Goal: Check status: Check status

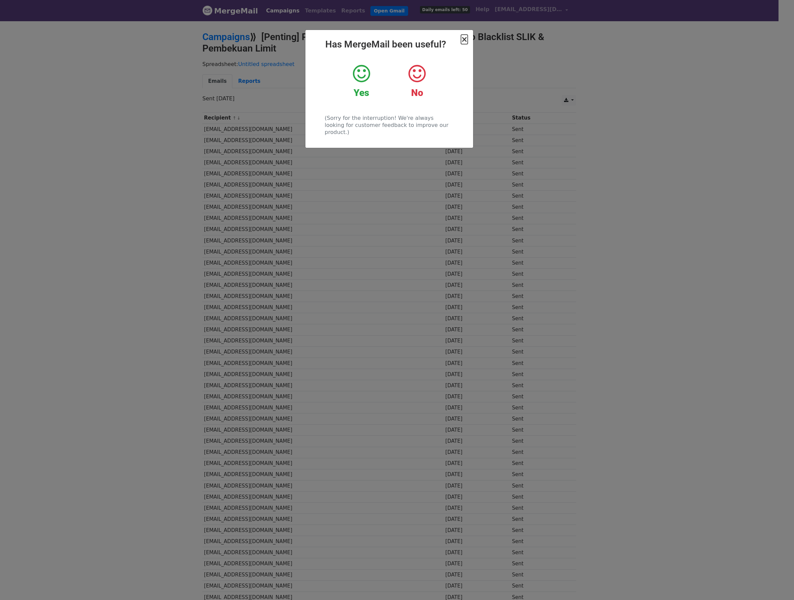
click at [464, 37] on span "×" at bounding box center [464, 39] width 7 height 9
click at [459, 35] on div "× Has MergeMail been useful? Yes No (Sorry for the interruption! We're always l…" at bounding box center [390, 89] width 168 height 118
click at [467, 32] on div "× Has MergeMail been useful? Yes No (Sorry for the interruption! We're always l…" at bounding box center [390, 89] width 168 height 118
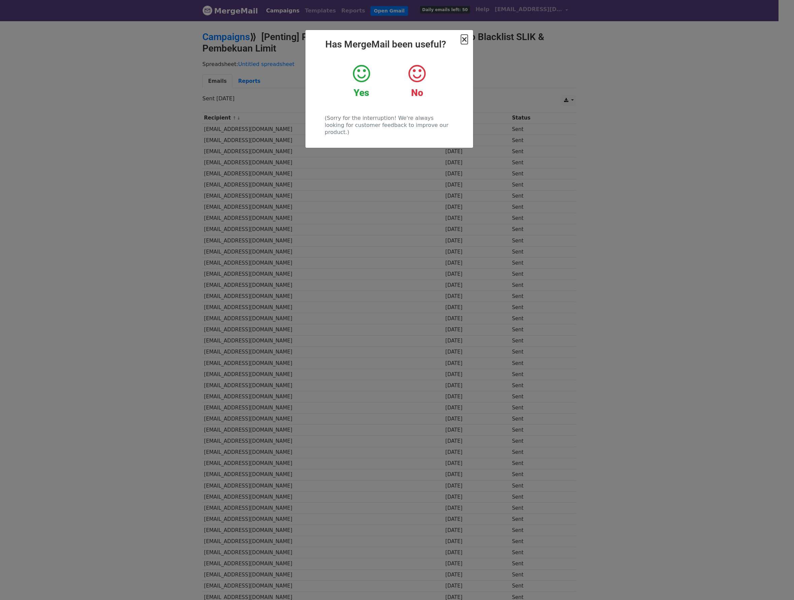
click at [467, 35] on span "×" at bounding box center [464, 39] width 7 height 9
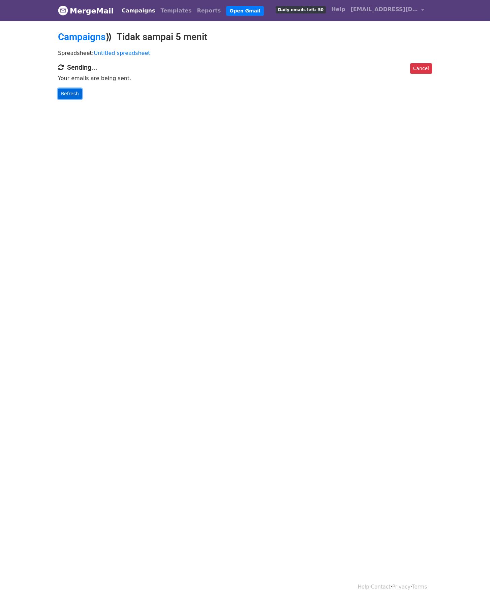
click at [74, 93] on link "Refresh" at bounding box center [70, 94] width 24 height 10
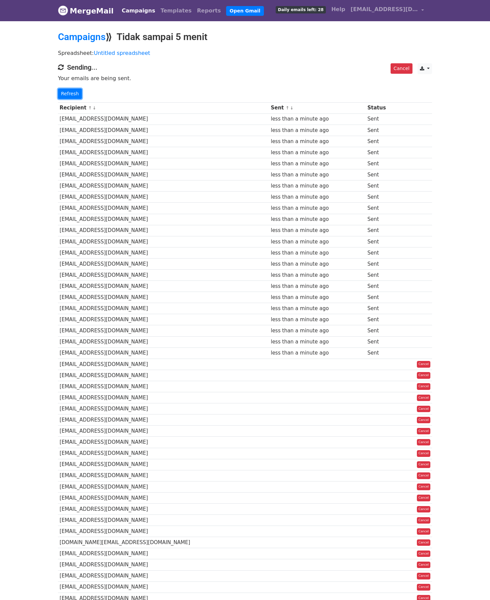
click at [77, 96] on link "Refresh" at bounding box center [70, 94] width 24 height 10
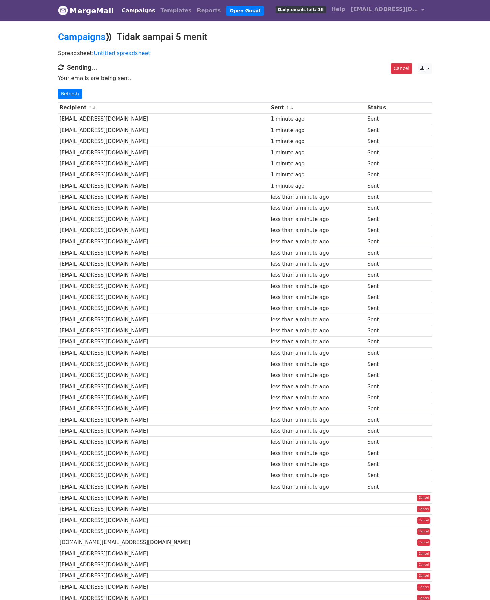
click at [75, 99] on div "Recipient ↑ ↓ Sent ↑ ↓ Status Yusupardabili26@gmail.com 1 minute ago Sent annis…" at bounding box center [245, 387] width 384 height 577
click at [73, 95] on link "Refresh" at bounding box center [70, 94] width 24 height 10
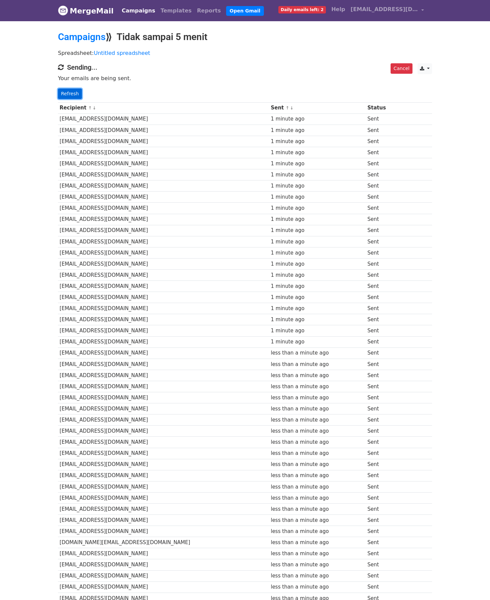
click at [73, 90] on link "Refresh" at bounding box center [70, 94] width 24 height 10
